Goal: Task Accomplishment & Management: Use online tool/utility

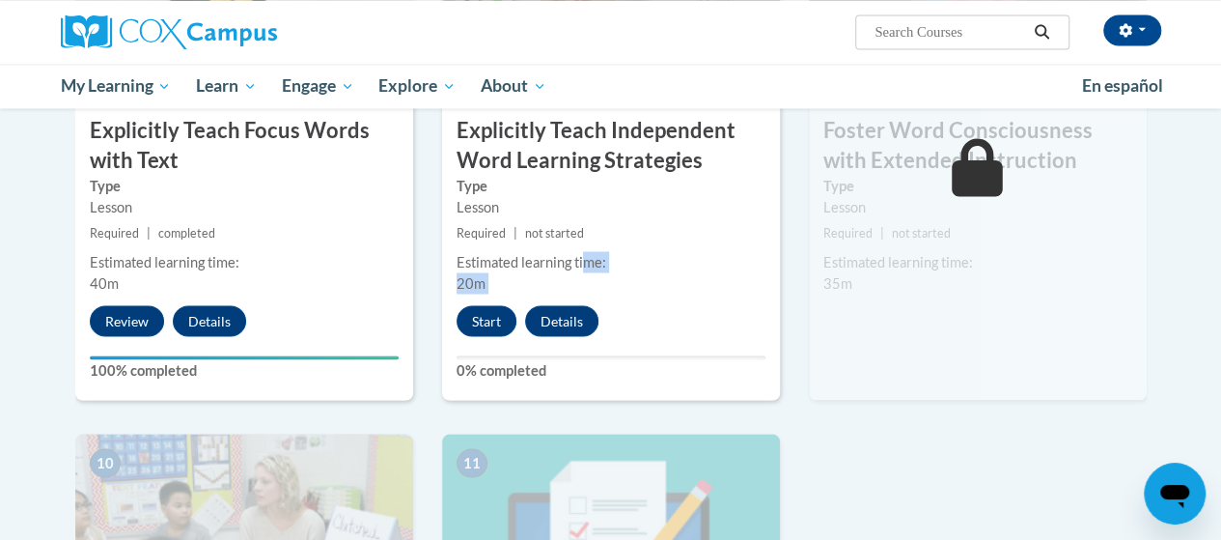
drag, startPoint x: 589, startPoint y: 243, endPoint x: 515, endPoint y: 314, distance: 101.7
click at [515, 314] on div "8 Explicitly Teach Independent Word Learning Strategies Type Lesson Required | …" at bounding box center [611, 150] width 338 height 499
click at [493, 325] on button "Start" at bounding box center [487, 320] width 60 height 31
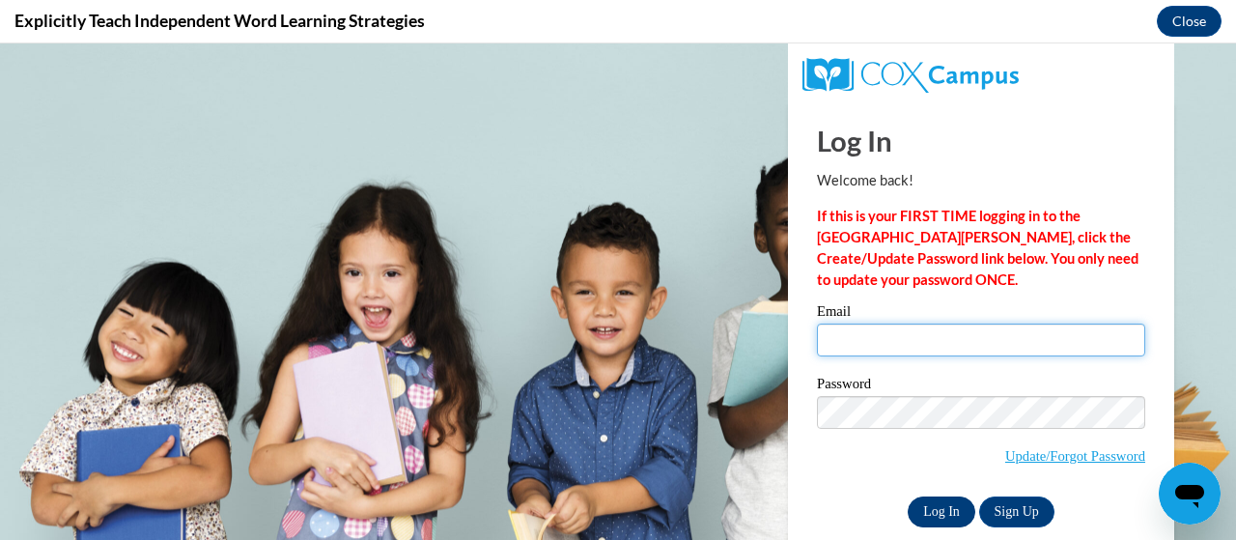
type input "mboevers@lomira.k12.wi.us"
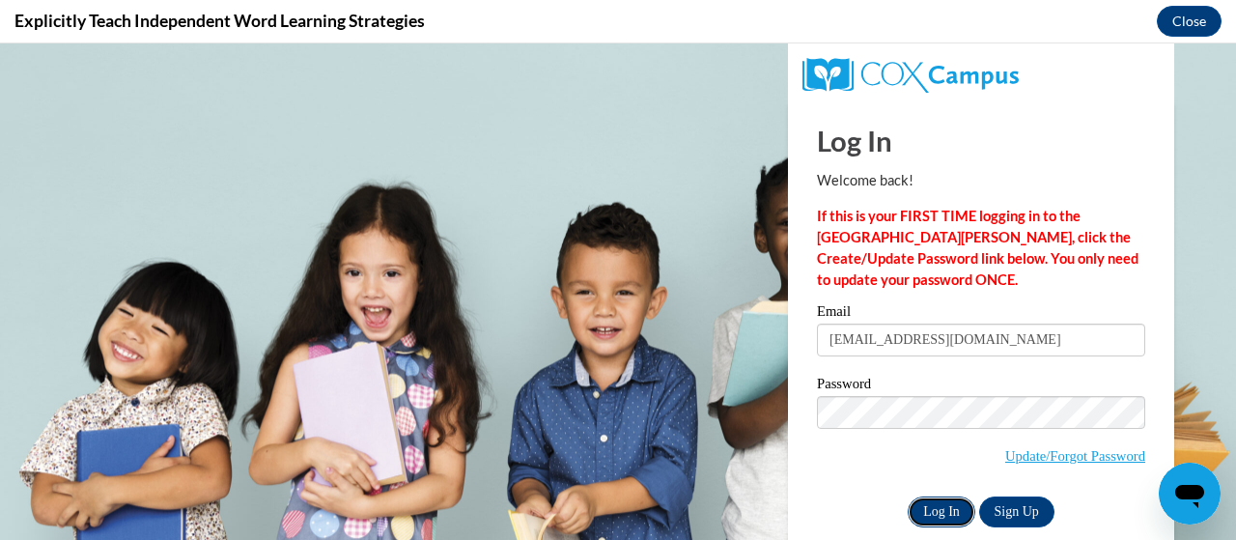
click at [928, 503] on input "Log In" at bounding box center [941, 511] width 68 height 31
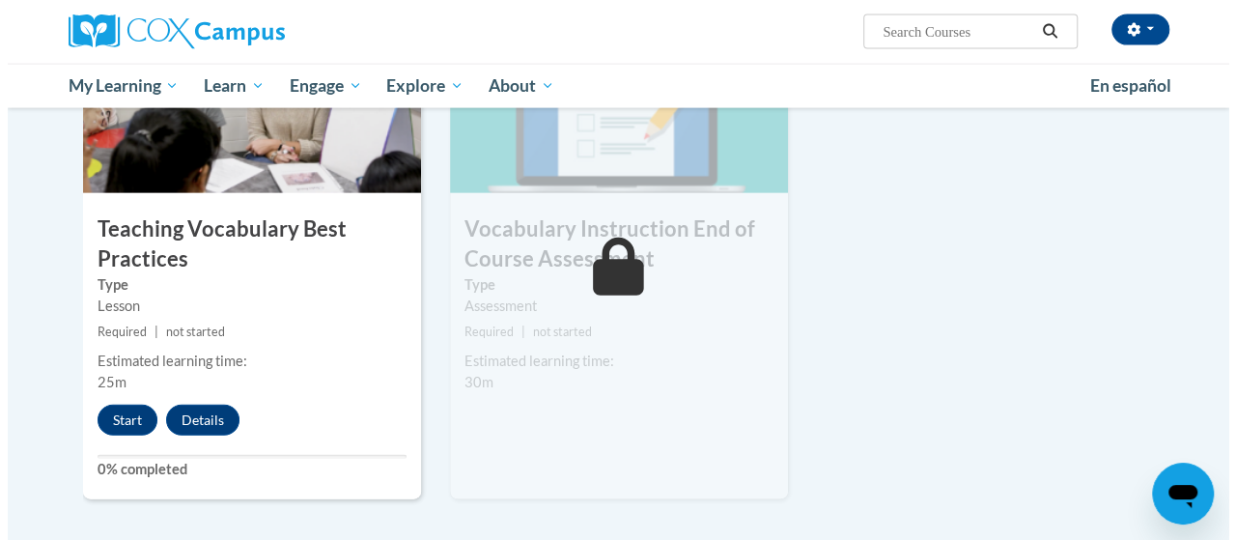
scroll to position [2143, 0]
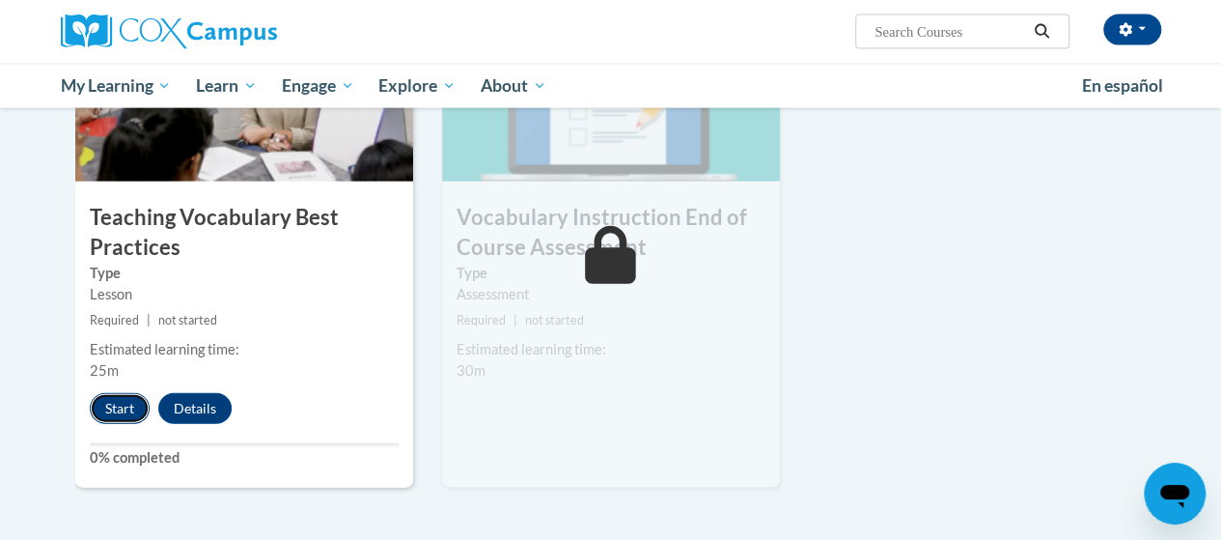
click at [124, 399] on button "Start" at bounding box center [120, 408] width 60 height 31
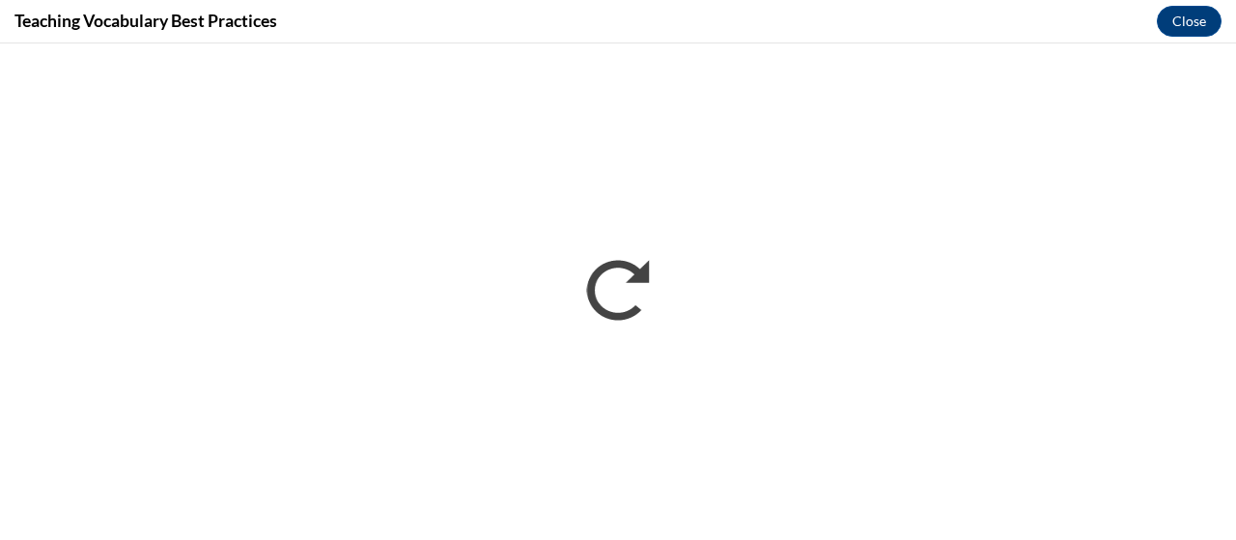
scroll to position [0, 0]
